Goal: Check status: Check status

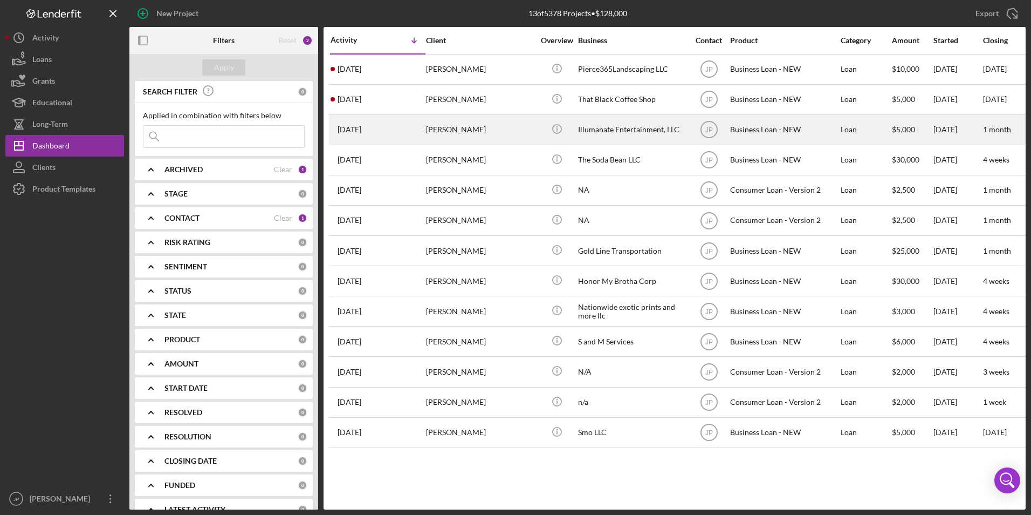
click at [492, 134] on div "[PERSON_NAME]" at bounding box center [480, 129] width 108 height 29
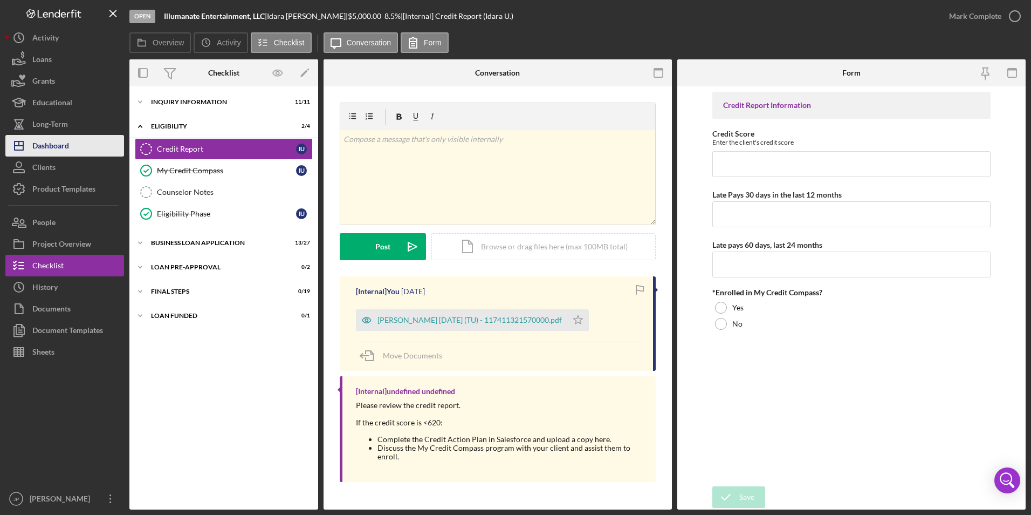
click at [48, 142] on div "Dashboard" at bounding box center [50, 147] width 37 height 24
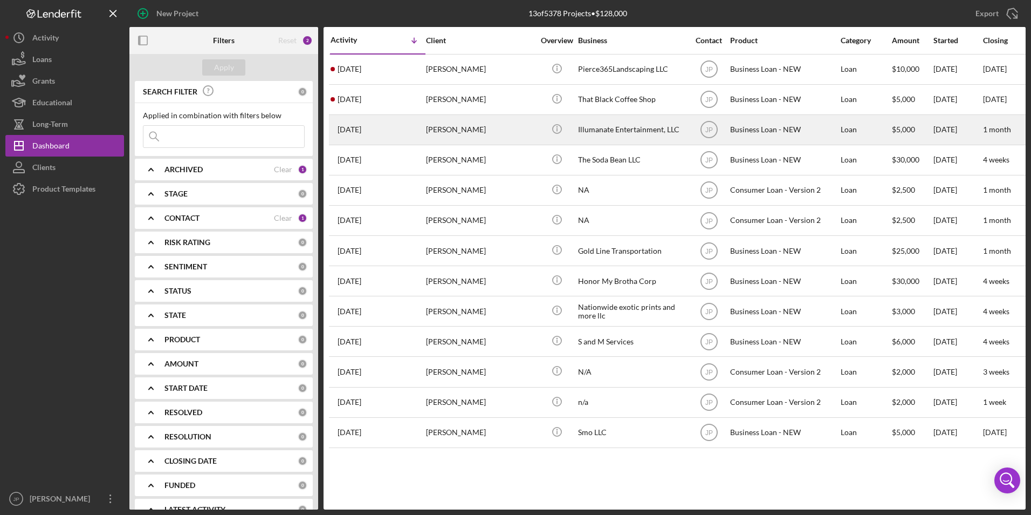
click at [390, 125] on div "[DATE] [PERSON_NAME]" at bounding box center [378, 129] width 94 height 29
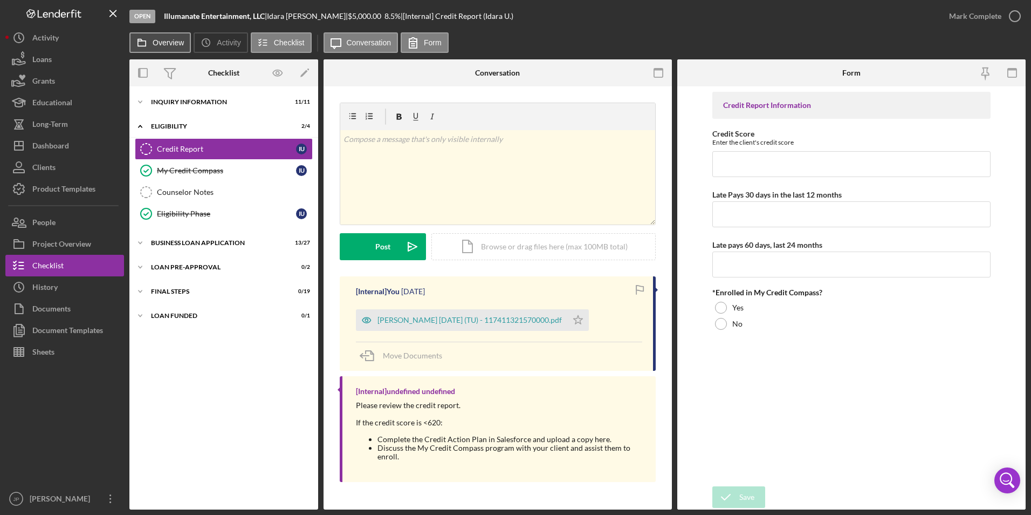
click at [168, 43] on label "Overview" at bounding box center [168, 42] width 31 height 9
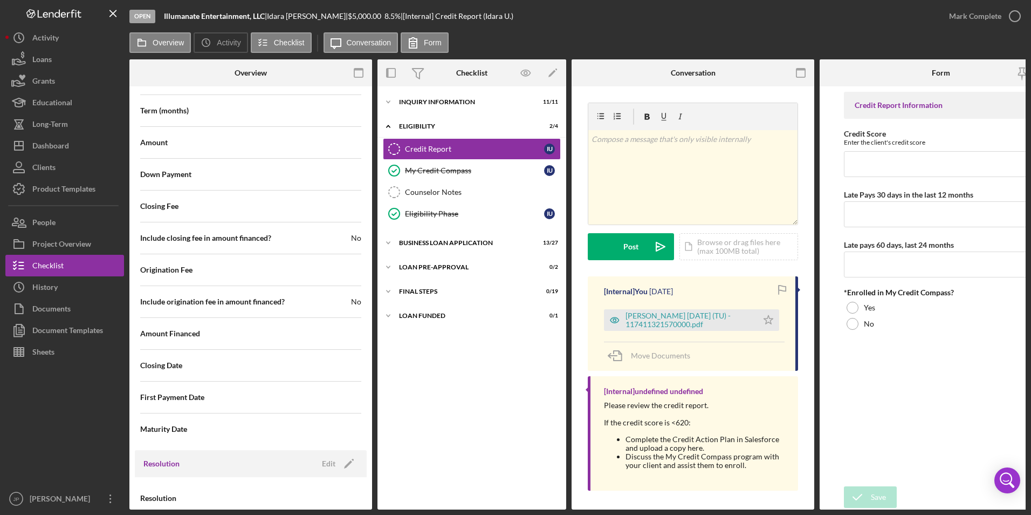
scroll to position [1129, 0]
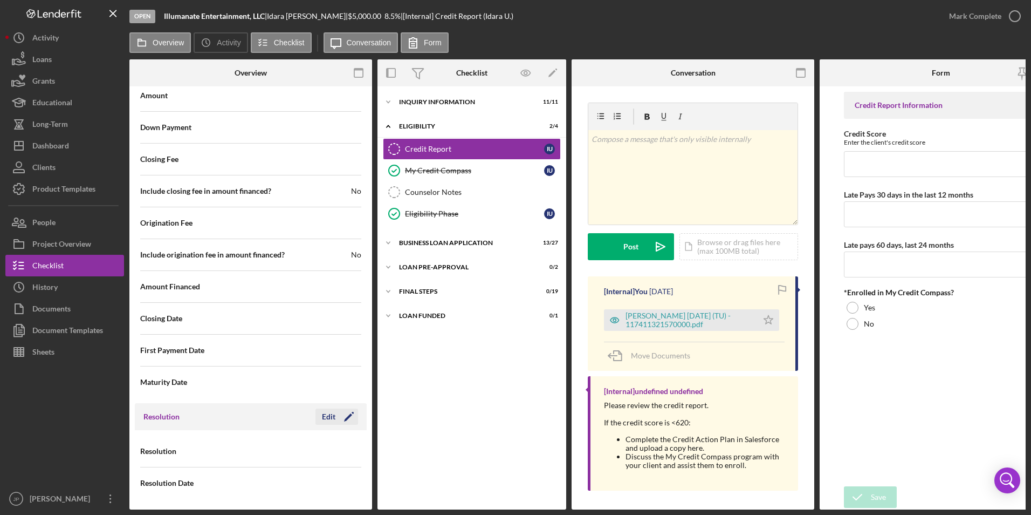
click at [342, 412] on icon "Icon/Edit" at bounding box center [348, 416] width 27 height 27
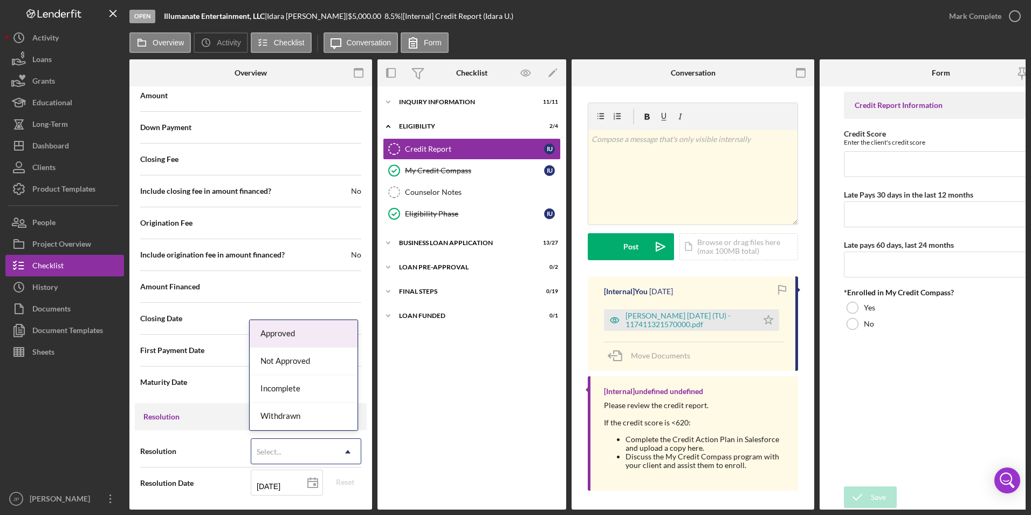
click at [349, 448] on icon "Icon/Dropdown Arrow" at bounding box center [348, 451] width 26 height 26
click at [346, 450] on icon "Icon/Dropdown Arrow" at bounding box center [348, 451] width 26 height 26
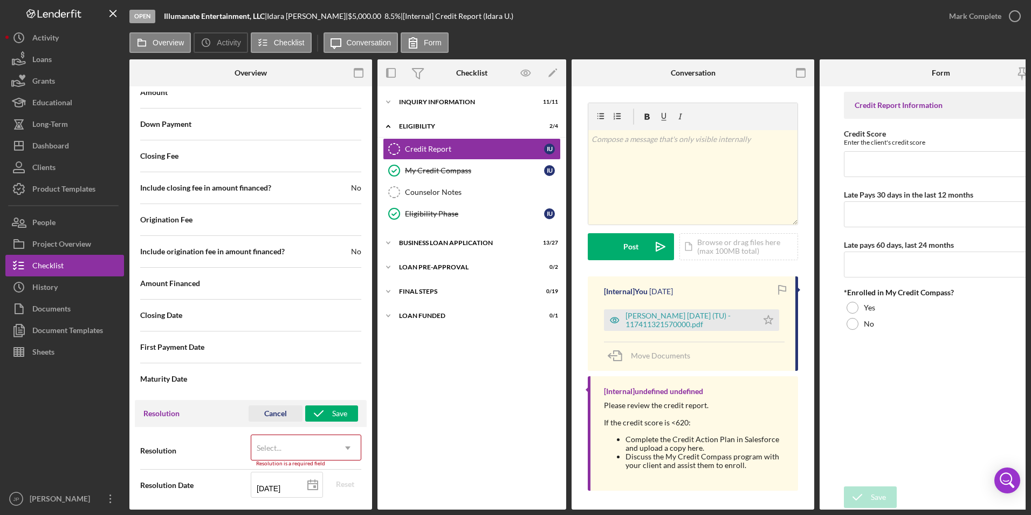
click at [265, 413] on div "Cancel" at bounding box center [275, 413] width 23 height 16
